Goal: Information Seeking & Learning: Find specific page/section

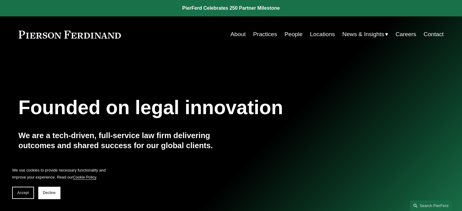
click at [285, 36] on link "People" at bounding box center [293, 35] width 18 height 12
click at [19, 196] on button "Accept" at bounding box center [23, 193] width 22 height 12
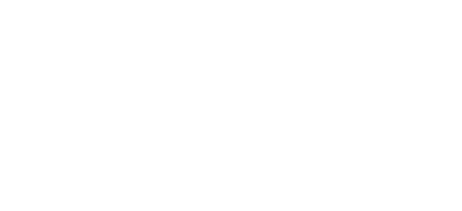
click at [0, 0] on html at bounding box center [0, 0] width 0 height 0
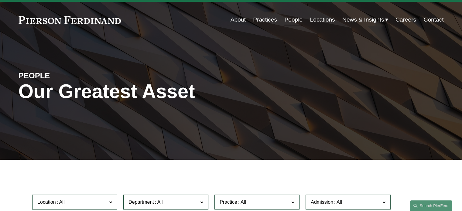
scroll to position [185, 0]
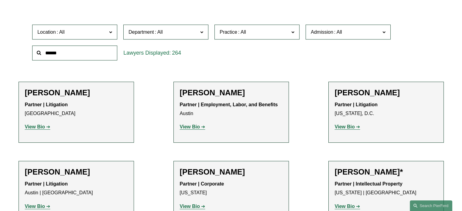
click at [312, 38] on label "Admission" at bounding box center [347, 32] width 85 height 15
click at [0, 0] on link "[US_STATE]" at bounding box center [0, 0] width 0 height 0
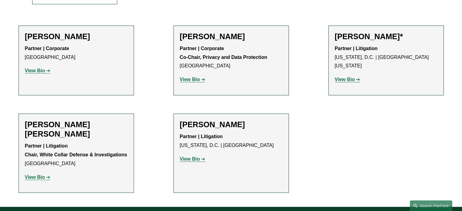
scroll to position [257, 0]
